Goal: Information Seeking & Learning: Learn about a topic

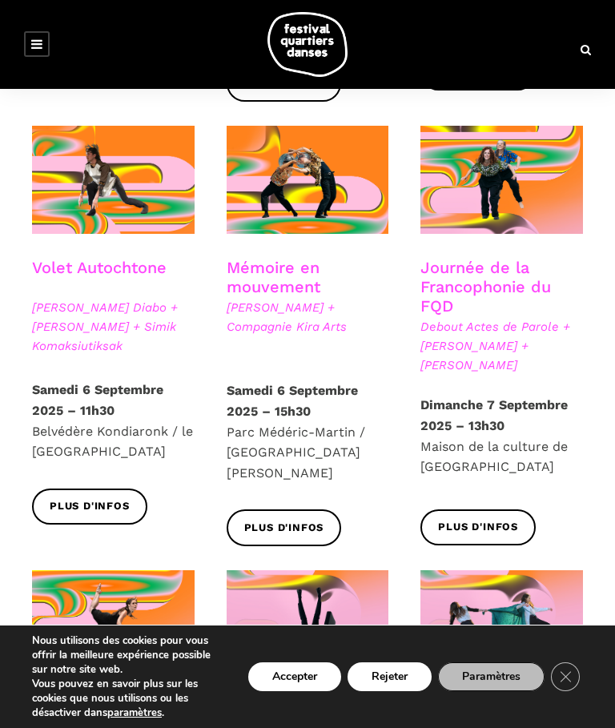
scroll to position [791, 0]
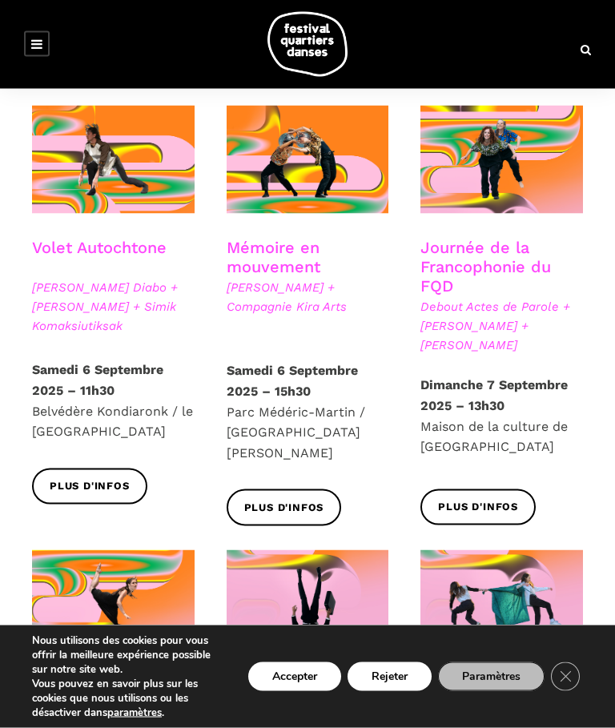
click at [485, 499] on span "Plus d'infos" at bounding box center [478, 507] width 80 height 17
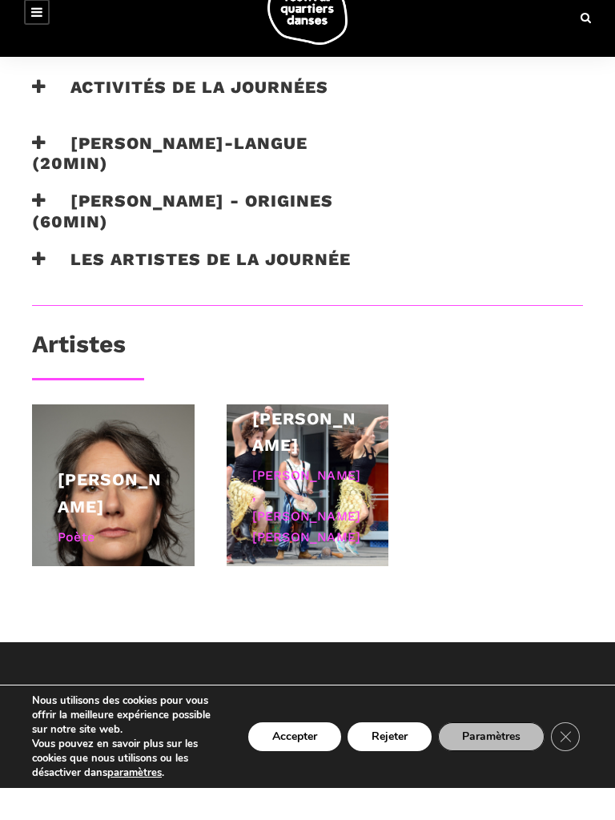
scroll to position [1262, 0]
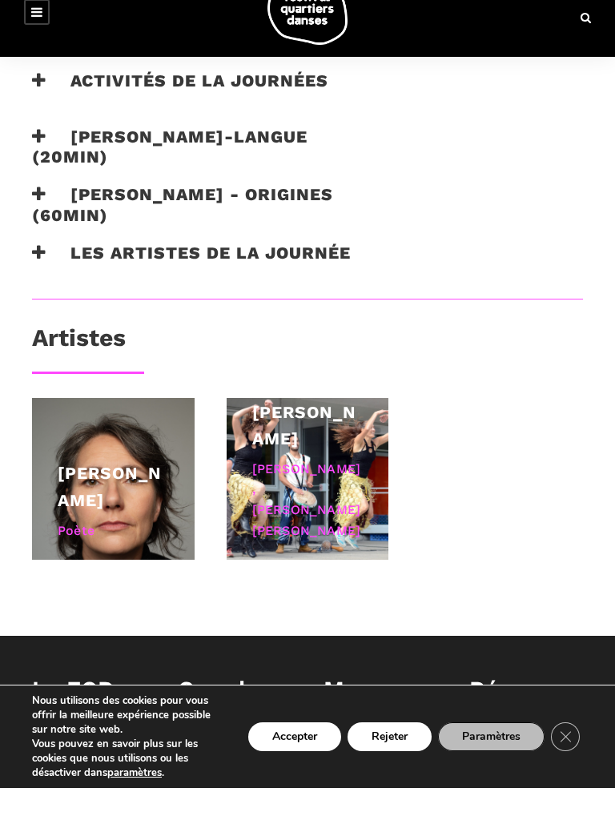
click at [136, 495] on link "[PERSON_NAME]" at bounding box center [110, 518] width 104 height 47
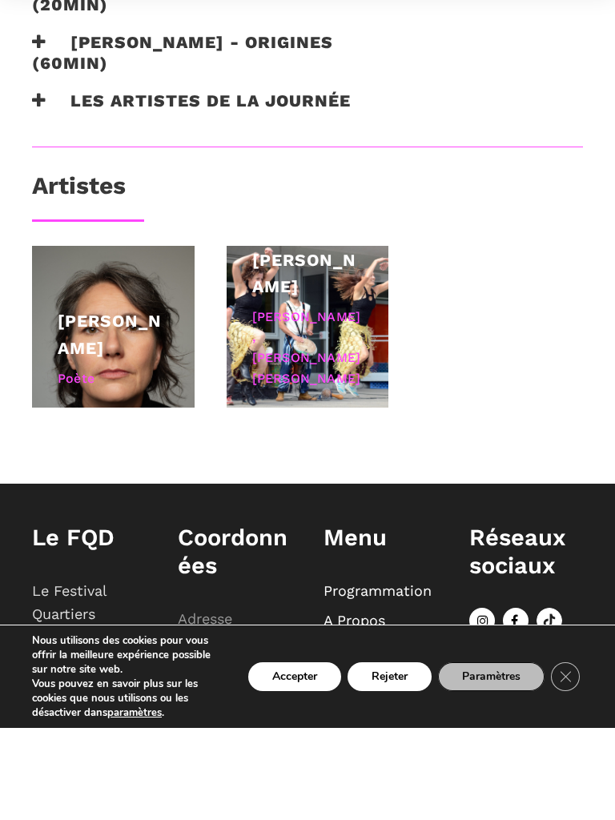
click at [341, 424] on div "[PERSON_NAME], [PERSON_NAME] [PERSON_NAME]" at bounding box center [307, 440] width 111 height 82
click at [316, 424] on div "[PERSON_NAME], [PERSON_NAME] [PERSON_NAME]" at bounding box center [307, 440] width 111 height 82
click at [323, 424] on div "[PERSON_NAME], [PERSON_NAME] [PERSON_NAME]" at bounding box center [307, 440] width 111 height 82
click at [324, 417] on div "[PERSON_NAME], [PERSON_NAME] [PERSON_NAME]" at bounding box center [307, 440] width 111 height 82
click at [324, 422] on div "[PERSON_NAME], [PERSON_NAME] [PERSON_NAME]" at bounding box center [307, 440] width 111 height 82
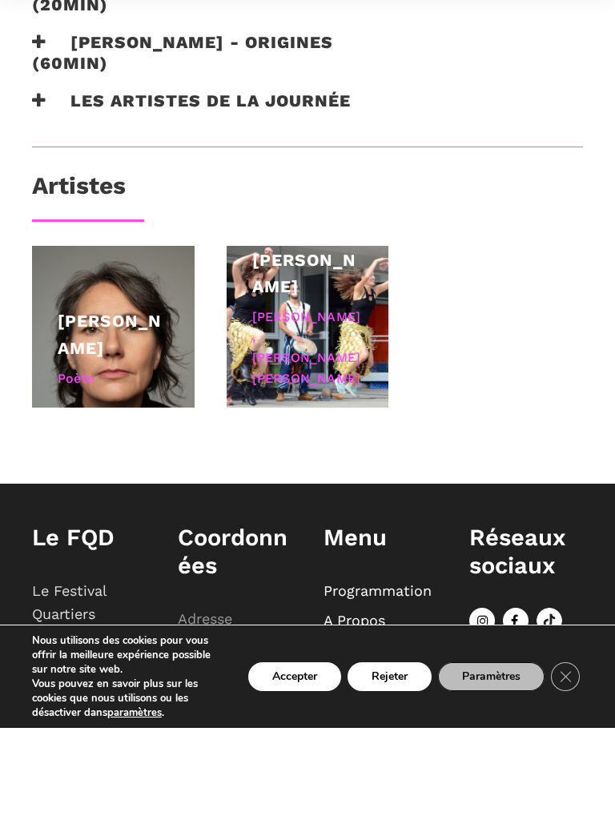
click at [320, 427] on div "[PERSON_NAME], [PERSON_NAME] [PERSON_NAME]" at bounding box center [307, 440] width 111 height 82
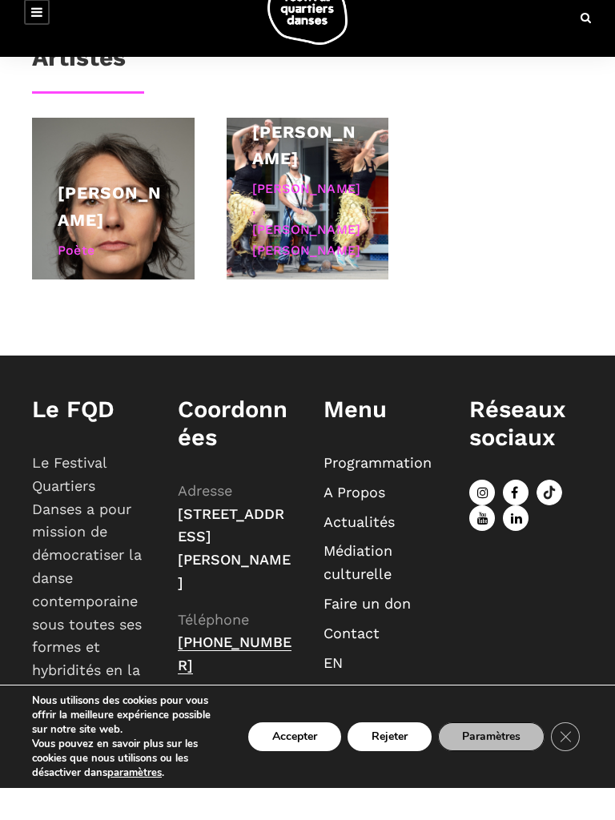
scroll to position [1547, 0]
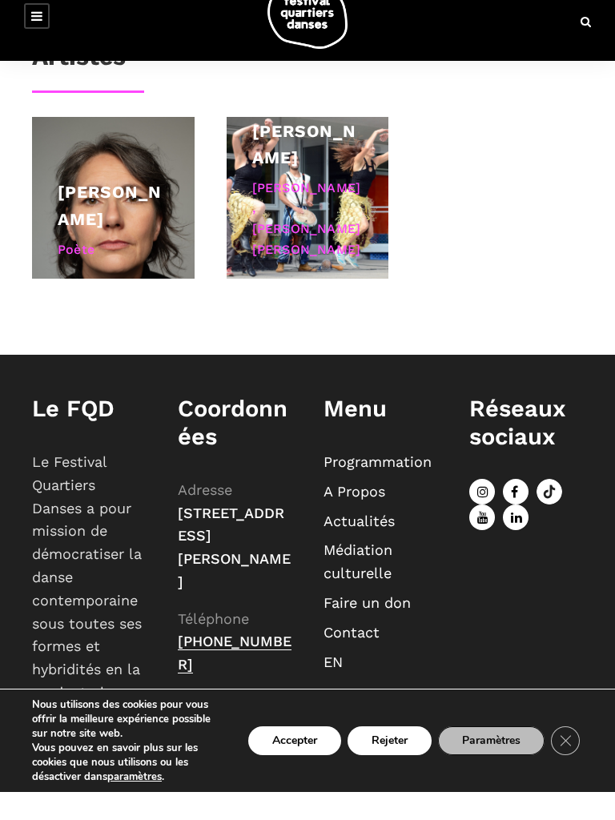
click at [309, 206] on div "[PERSON_NAME], [PERSON_NAME] [PERSON_NAME]" at bounding box center [307, 247] width 111 height 82
click at [310, 206] on div "[PERSON_NAME], [PERSON_NAME] [PERSON_NAME]" at bounding box center [307, 247] width 111 height 82
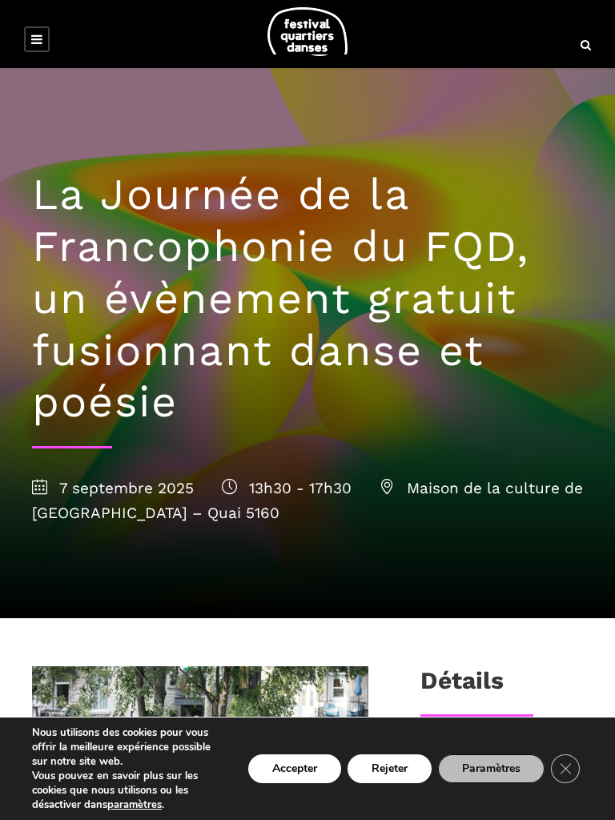
scroll to position [0, 0]
